Goal: Task Accomplishment & Management: Manage account settings

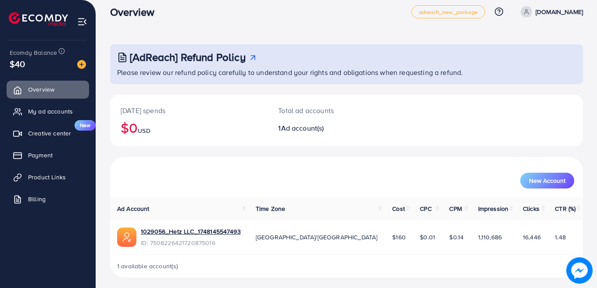
scroll to position [14, 0]
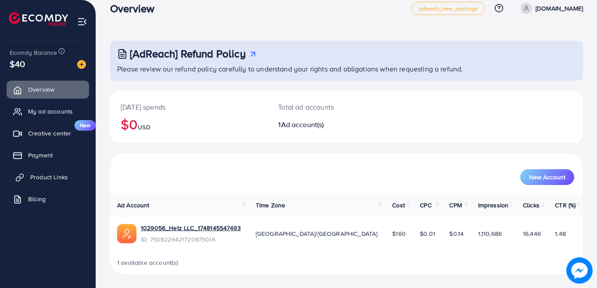
click at [41, 172] on link "Product Links" at bounding box center [48, 177] width 82 height 18
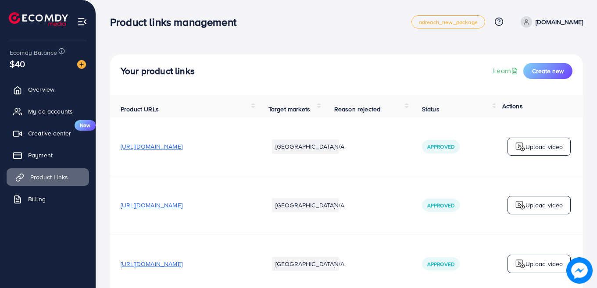
click at [41, 174] on span "Product Links" at bounding box center [49, 177] width 38 height 9
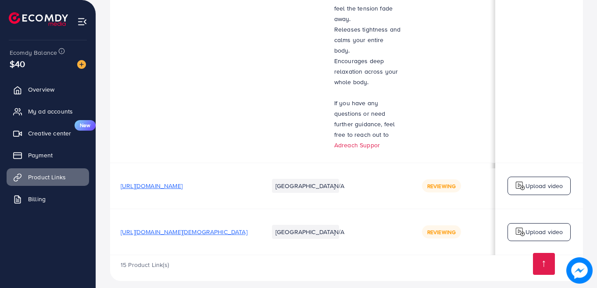
scroll to position [0, 0]
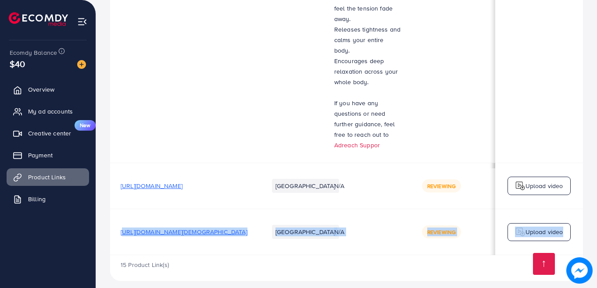
drag, startPoint x: 122, startPoint y: 246, endPoint x: 101, endPoint y: 251, distance: 22.1
click at [162, 229] on td "[URL][DOMAIN_NAME][DEMOGRAPHIC_DATA]" at bounding box center [184, 232] width 148 height 46
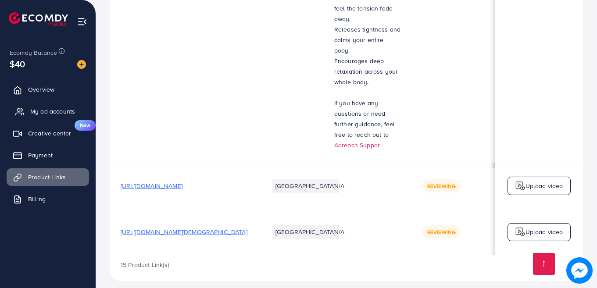
click at [49, 109] on span "My ad accounts" at bounding box center [52, 111] width 45 height 9
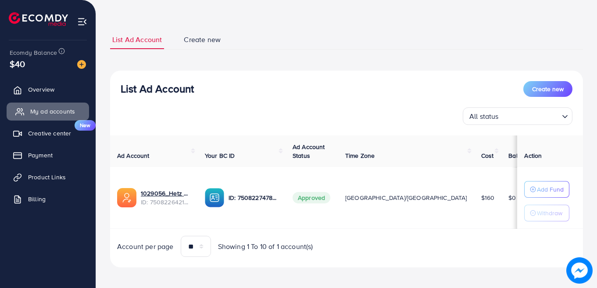
scroll to position [39, 0]
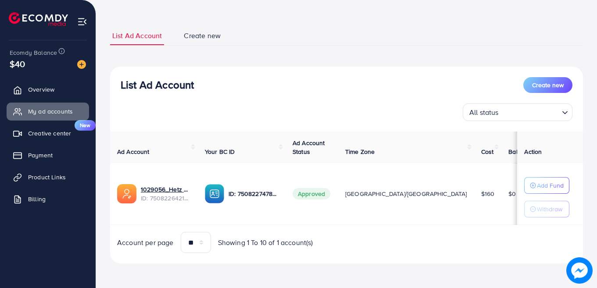
click at [203, 34] on span "Create new" at bounding box center [202, 36] width 37 height 10
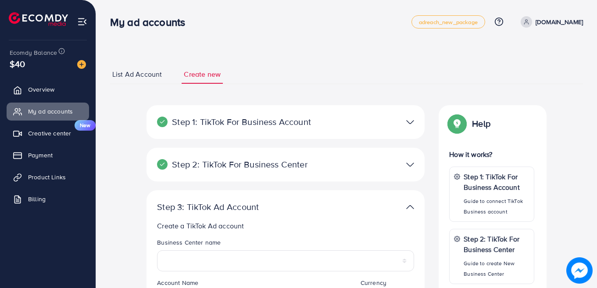
click at [136, 74] on span "List Ad Account" at bounding box center [137, 74] width 50 height 10
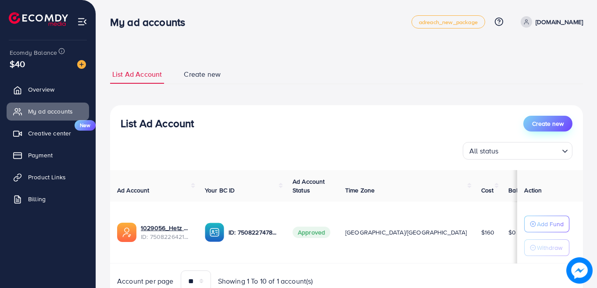
click at [541, 123] on span "Create new" at bounding box center [548, 123] width 32 height 9
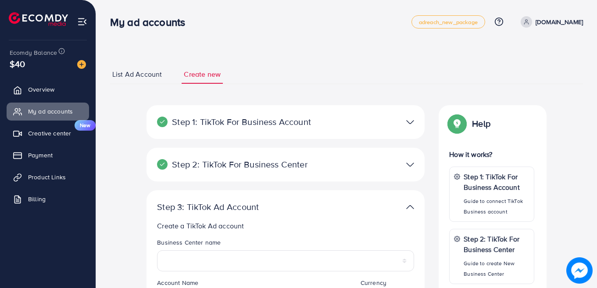
click at [165, 123] on icon at bounding box center [162, 122] width 11 height 11
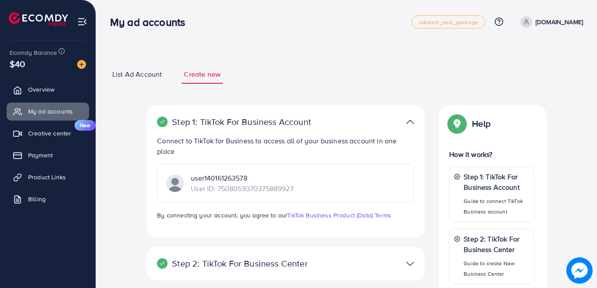
click at [165, 123] on icon at bounding box center [162, 122] width 11 height 11
click at [141, 73] on span "List Ad Account" at bounding box center [137, 74] width 50 height 10
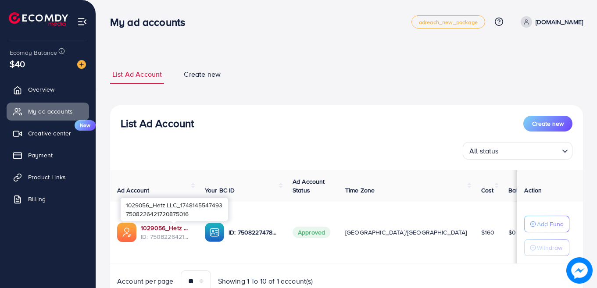
click at [178, 228] on link "1029056_Hetz LLC_1748145547493" at bounding box center [166, 228] width 50 height 9
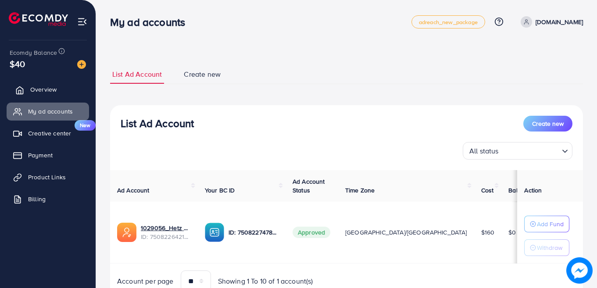
click at [50, 91] on span "Overview" at bounding box center [43, 89] width 26 height 9
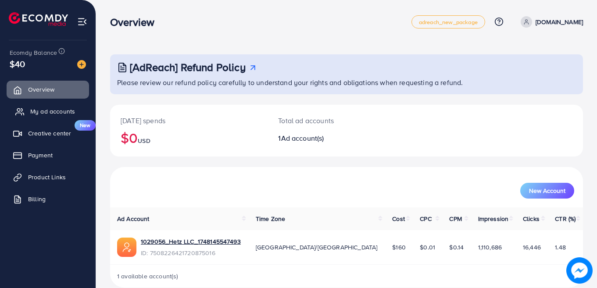
click at [51, 110] on span "My ad accounts" at bounding box center [52, 111] width 45 height 9
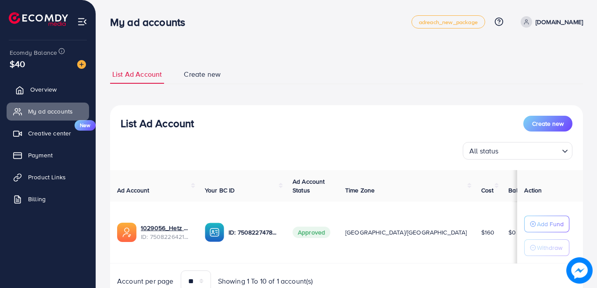
click at [43, 90] on span "Overview" at bounding box center [43, 89] width 26 height 9
